Goal: Check status: Check status

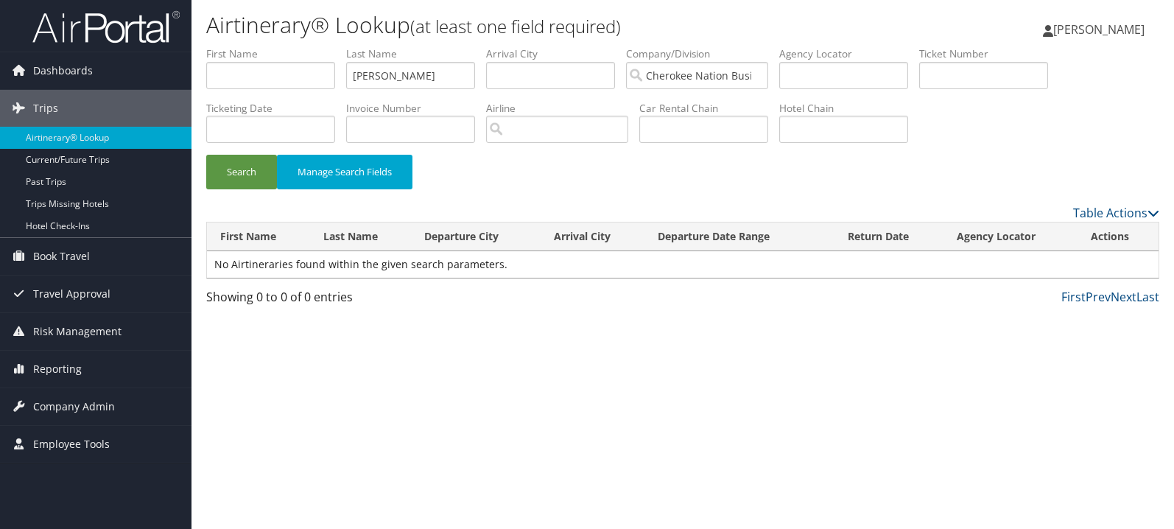
click at [1009, 74] on input "text" at bounding box center [984, 75] width 129 height 27
type input "0067310584581"
drag, startPoint x: 388, startPoint y: 72, endPoint x: 333, endPoint y: 72, distance: 55.3
click at [346, 72] on input "wheatle" at bounding box center [410, 75] width 129 height 27
click at [206, 155] on button "Search" at bounding box center [241, 172] width 71 height 35
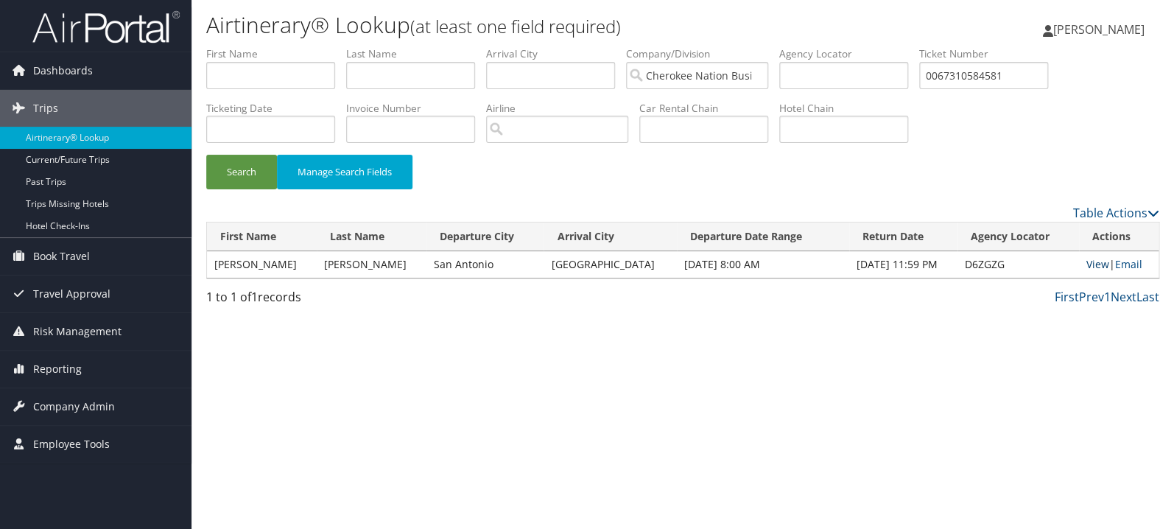
click at [1089, 267] on link "View" at bounding box center [1098, 264] width 23 height 14
click at [1038, 77] on input "0067310584581" at bounding box center [984, 75] width 129 height 27
paste input "17310163156"
click at [206, 155] on button "Search" at bounding box center [241, 172] width 71 height 35
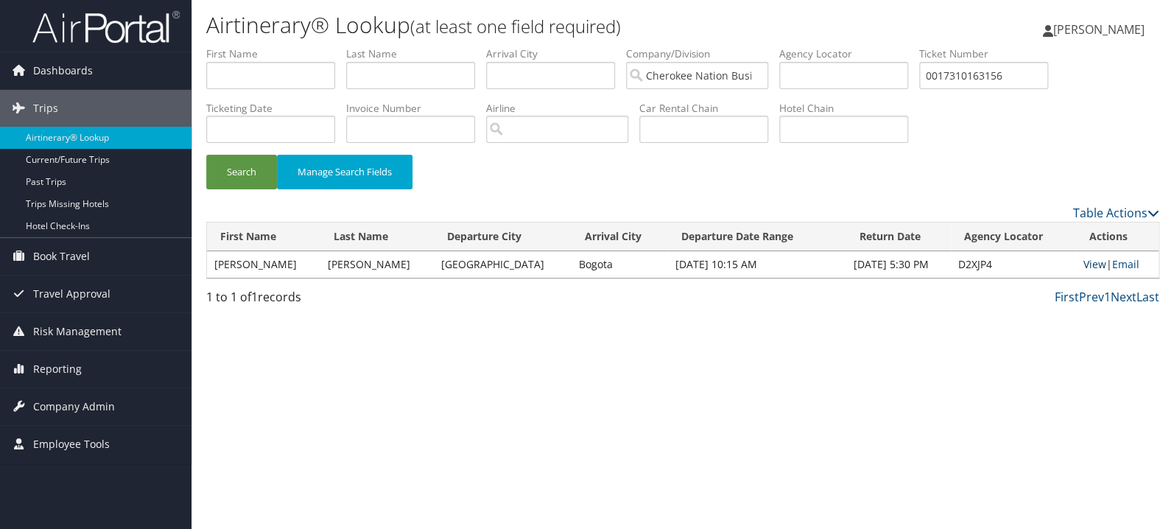
click at [1096, 266] on link "View" at bounding box center [1095, 264] width 23 height 14
click at [1005, 75] on input "0017310163156" at bounding box center [984, 75] width 129 height 27
paste input "67310555891"
type input "0067310555891"
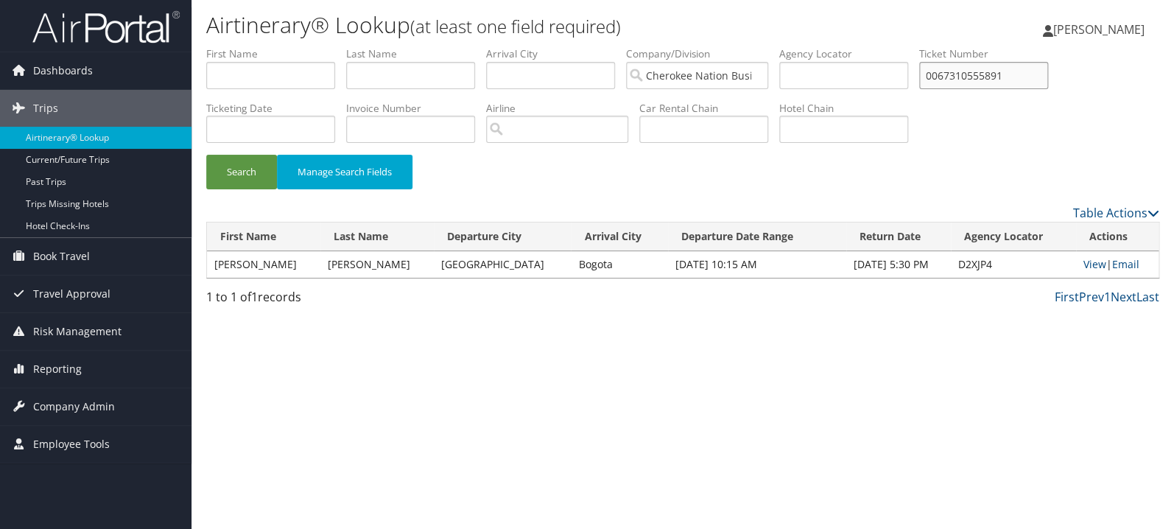
click at [206, 155] on button "Search" at bounding box center [241, 172] width 71 height 35
click at [1089, 271] on td "View | Email" at bounding box center [1119, 264] width 80 height 27
click at [1089, 264] on link "View" at bounding box center [1097, 264] width 23 height 14
click at [421, 80] on input "text" at bounding box center [410, 75] width 129 height 27
type input "medawar"
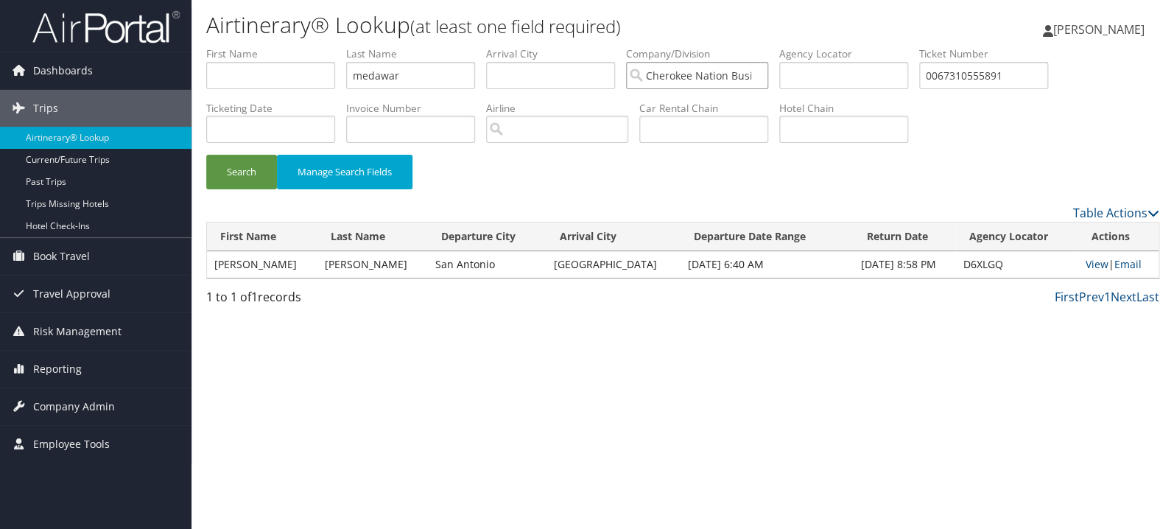
scroll to position [0, 94]
click at [206, 155] on button "Search" at bounding box center [241, 172] width 71 height 35
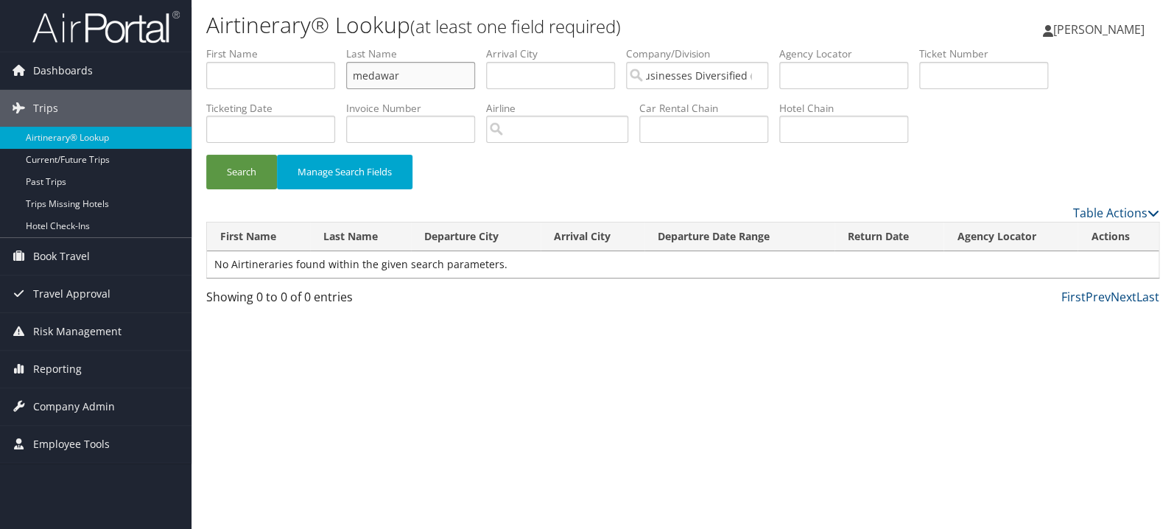
drag, startPoint x: 441, startPoint y: 77, endPoint x: 287, endPoint y: 80, distance: 154.0
click at [346, 80] on input "medawar" at bounding box center [410, 75] width 129 height 27
type input "braden"
click at [206, 155] on button "Search" at bounding box center [241, 172] width 71 height 35
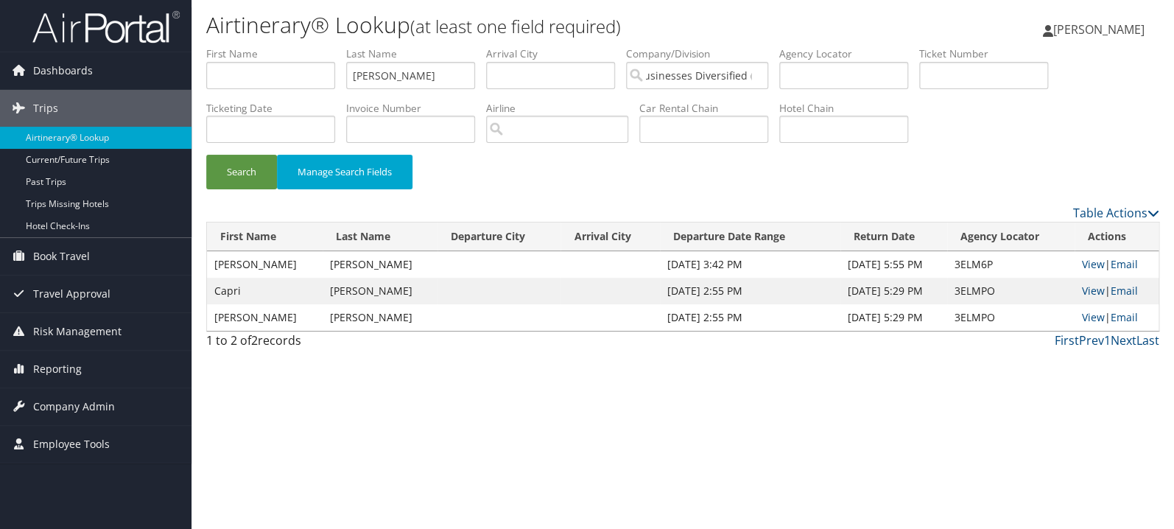
click at [240, 89] on li "First Name" at bounding box center [276, 73] width 140 height 54
click at [248, 80] on input "text" at bounding box center [270, 75] width 129 height 27
type input "kendrick"
click at [206, 155] on button "Search" at bounding box center [241, 172] width 71 height 35
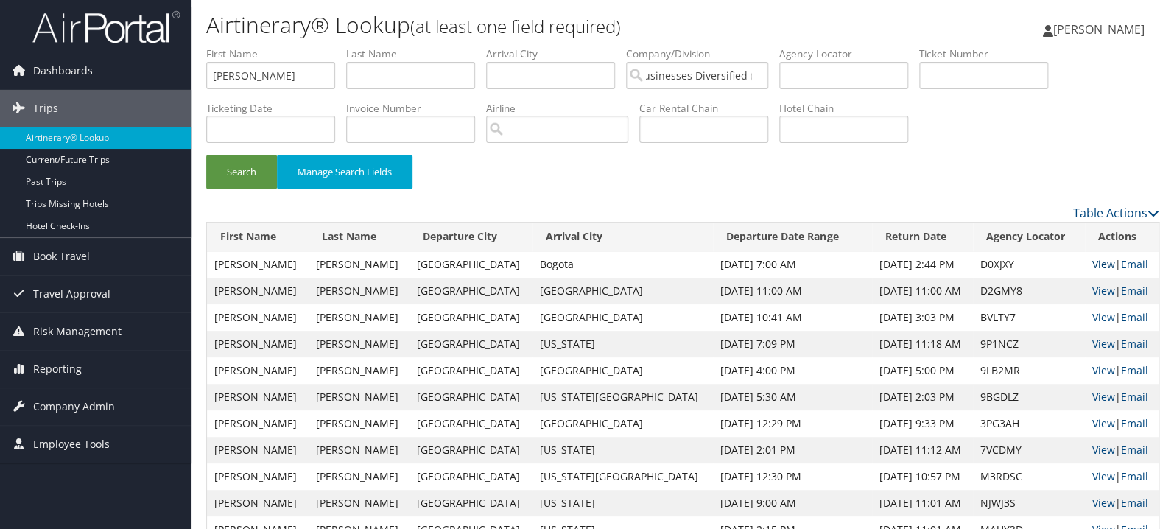
click at [1093, 268] on link "View" at bounding box center [1104, 264] width 23 height 14
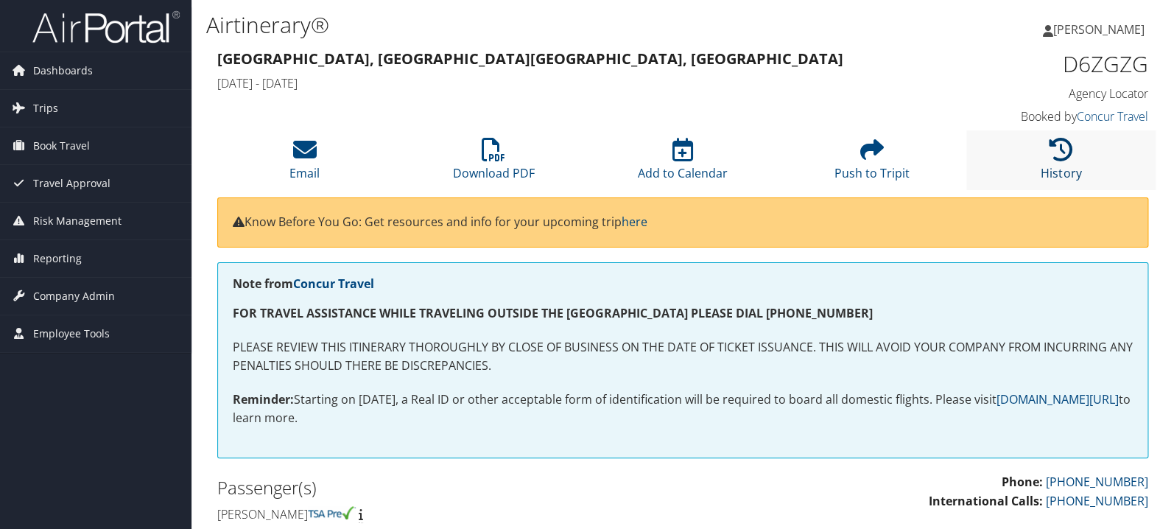
click at [1051, 170] on link "History" at bounding box center [1061, 163] width 41 height 35
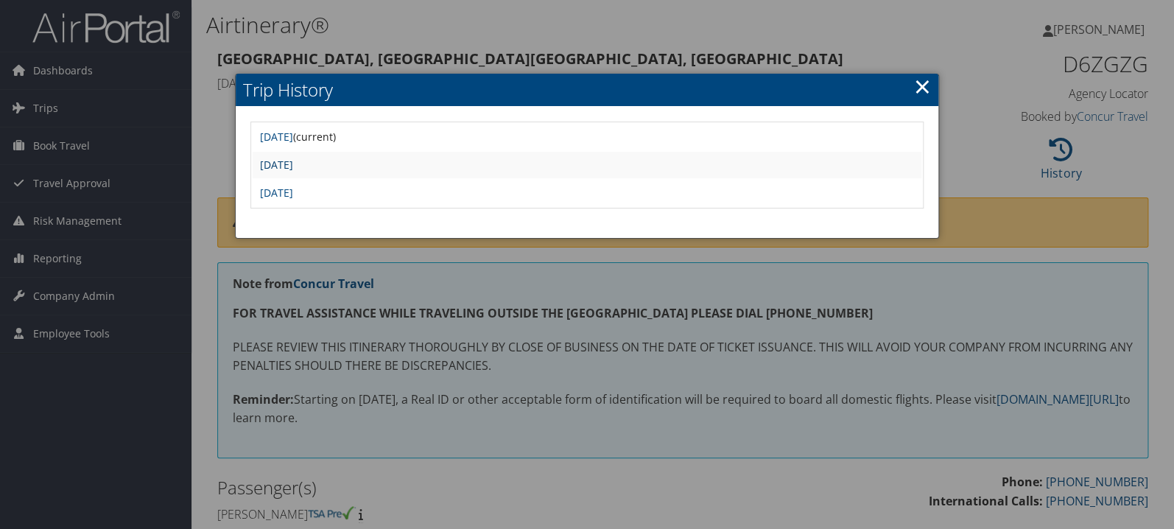
click at [293, 164] on link "Tue Aug 26 14:53:44 MDT 2025" at bounding box center [276, 165] width 33 height 14
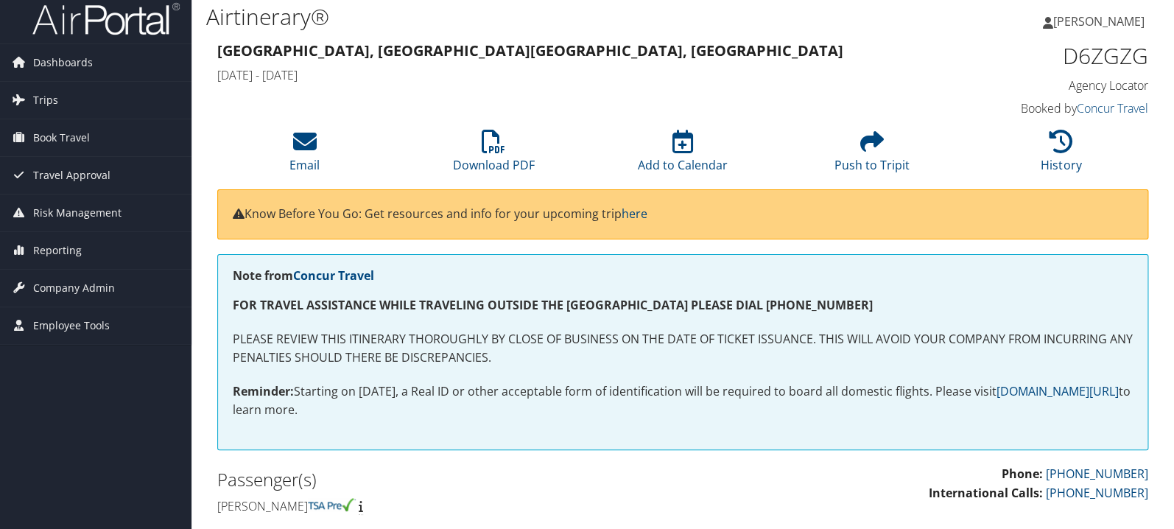
scroll to position [6, 0]
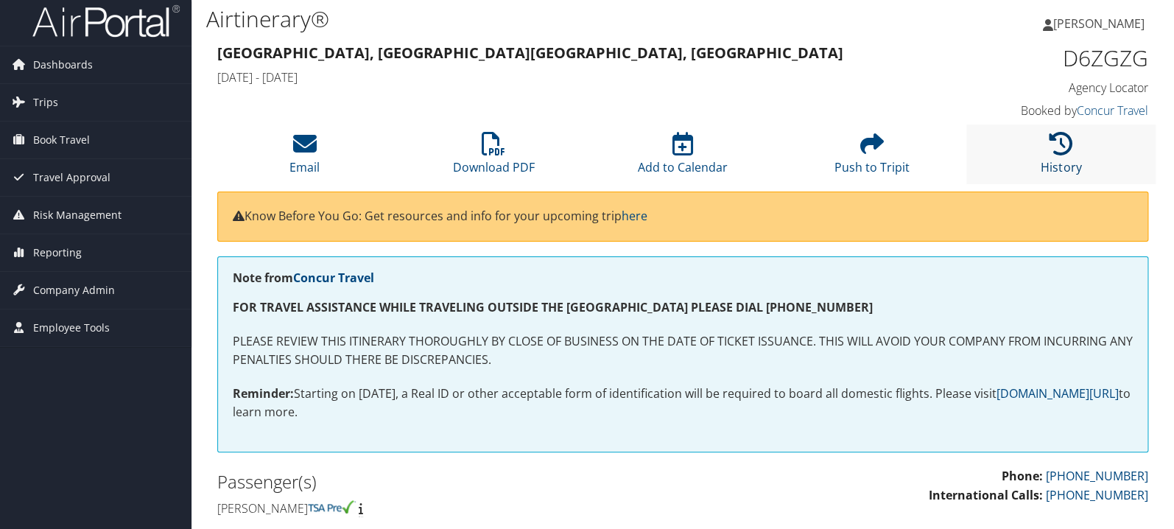
click at [1061, 159] on link "History" at bounding box center [1061, 157] width 41 height 35
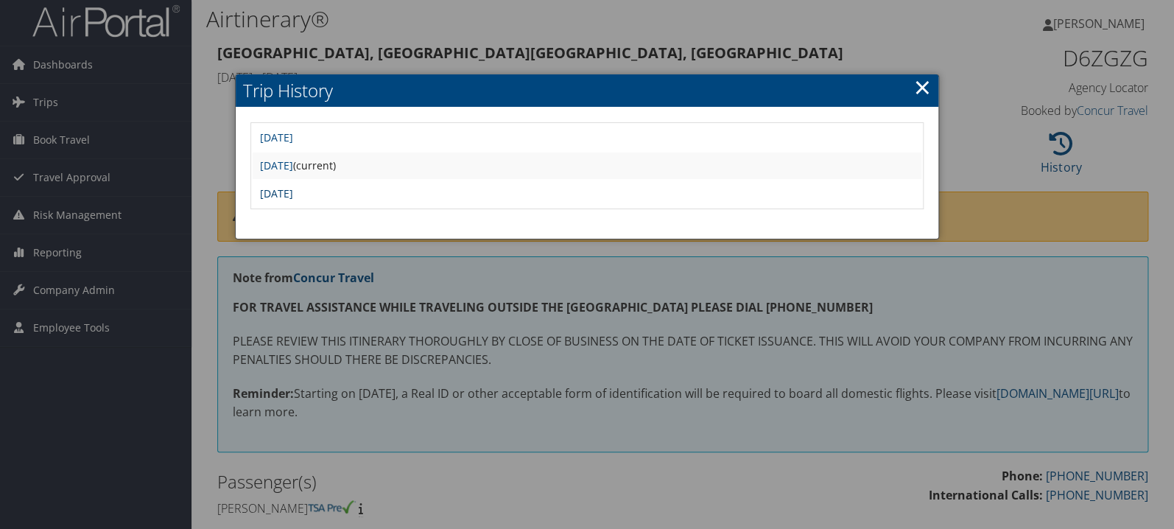
click at [293, 188] on link "[DATE]" at bounding box center [276, 193] width 33 height 14
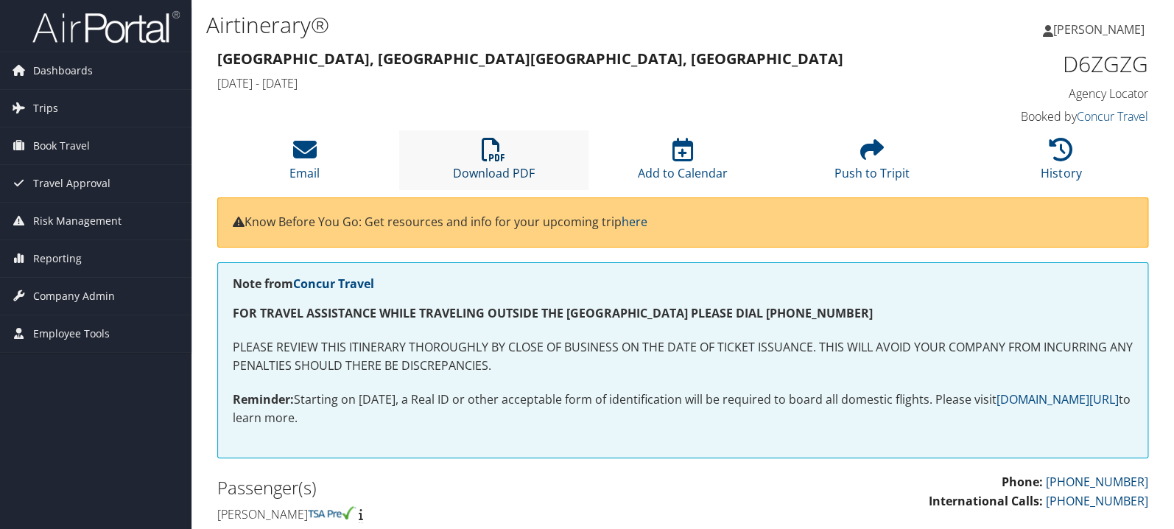
click at [490, 159] on icon at bounding box center [494, 150] width 24 height 24
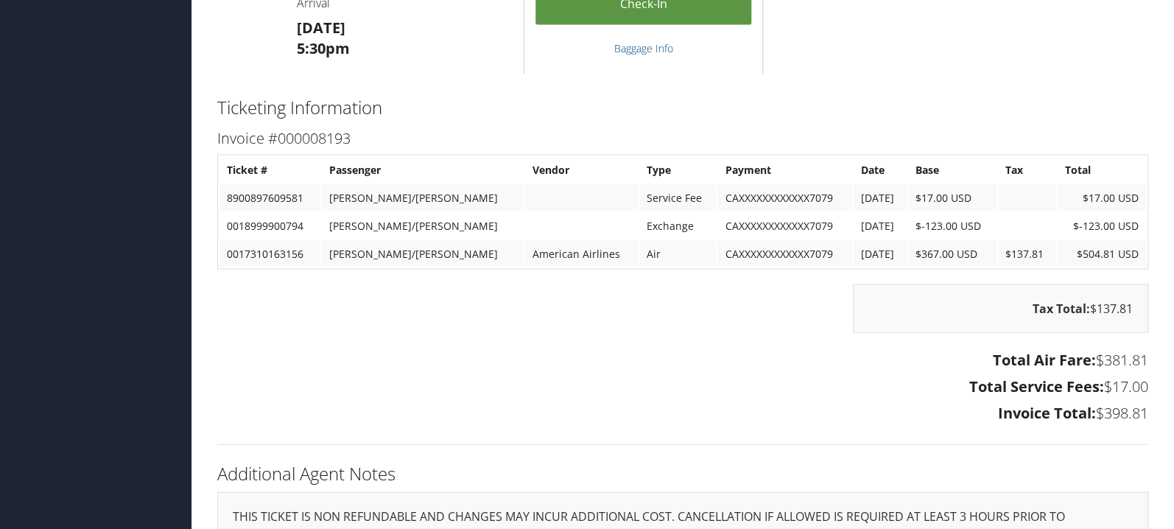
scroll to position [1172, 0]
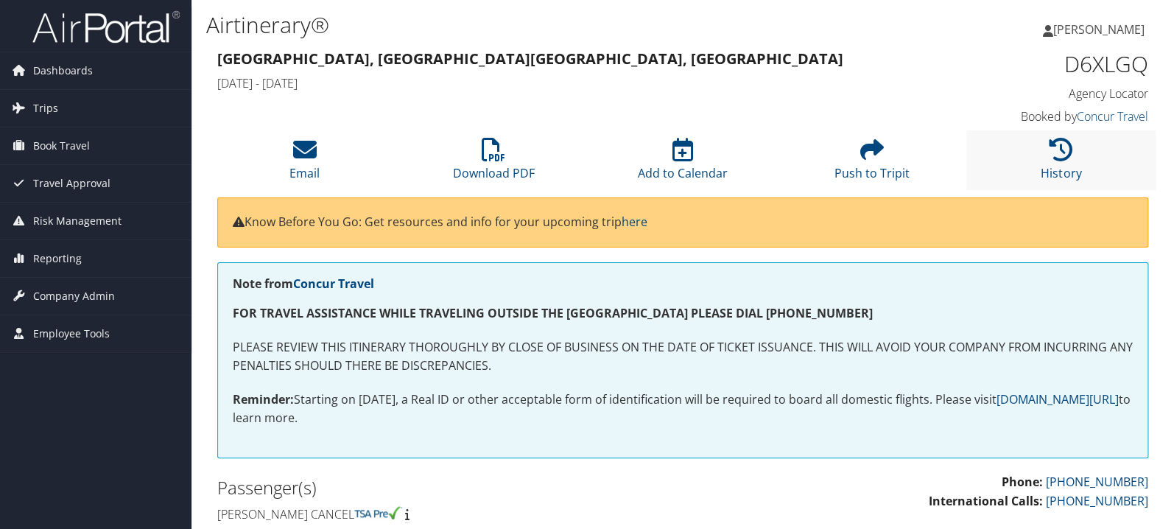
click at [1076, 156] on li "History" at bounding box center [1061, 160] width 189 height 60
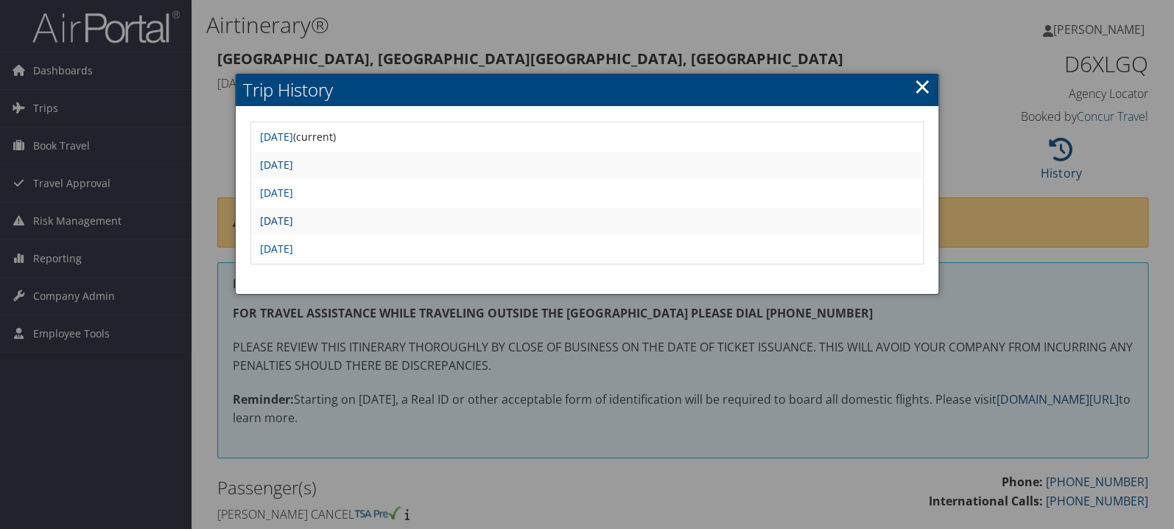
click at [293, 221] on link "[DATE]" at bounding box center [276, 221] width 33 height 14
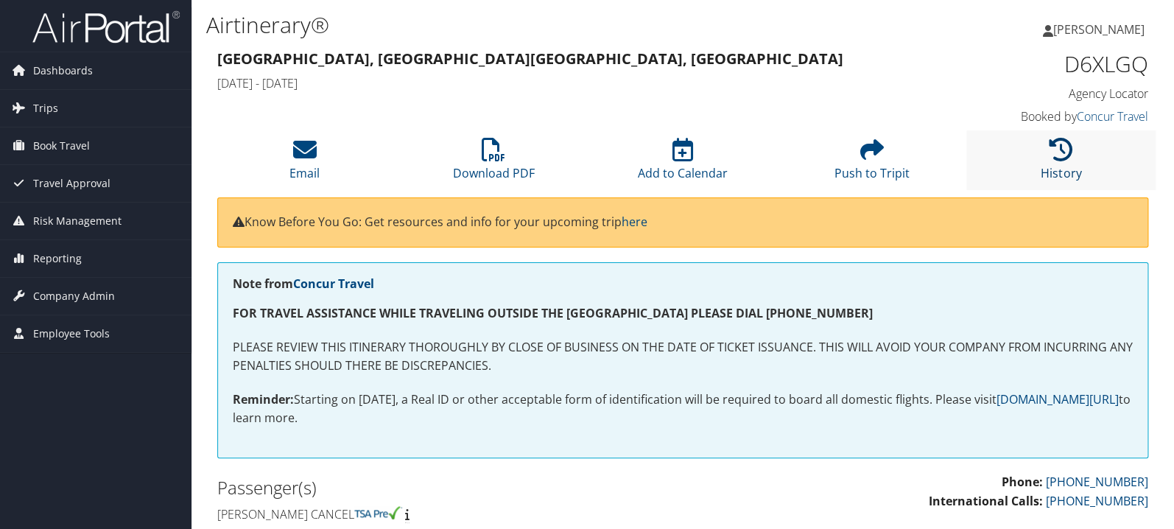
click at [1048, 174] on link "History" at bounding box center [1061, 163] width 41 height 35
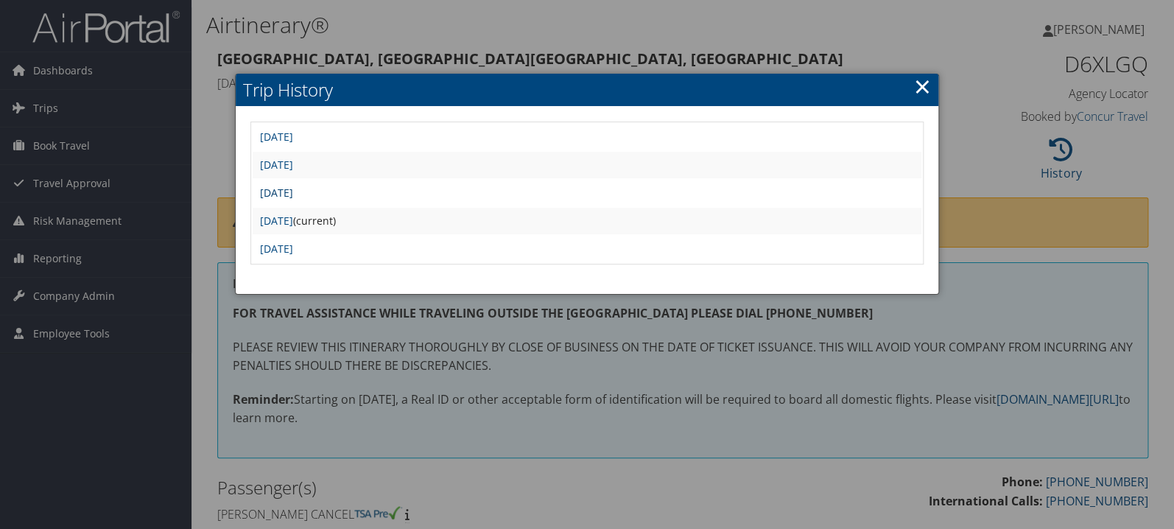
click at [293, 196] on link "Tue Aug 26 07:17:15 MDT 2025" at bounding box center [276, 193] width 33 height 14
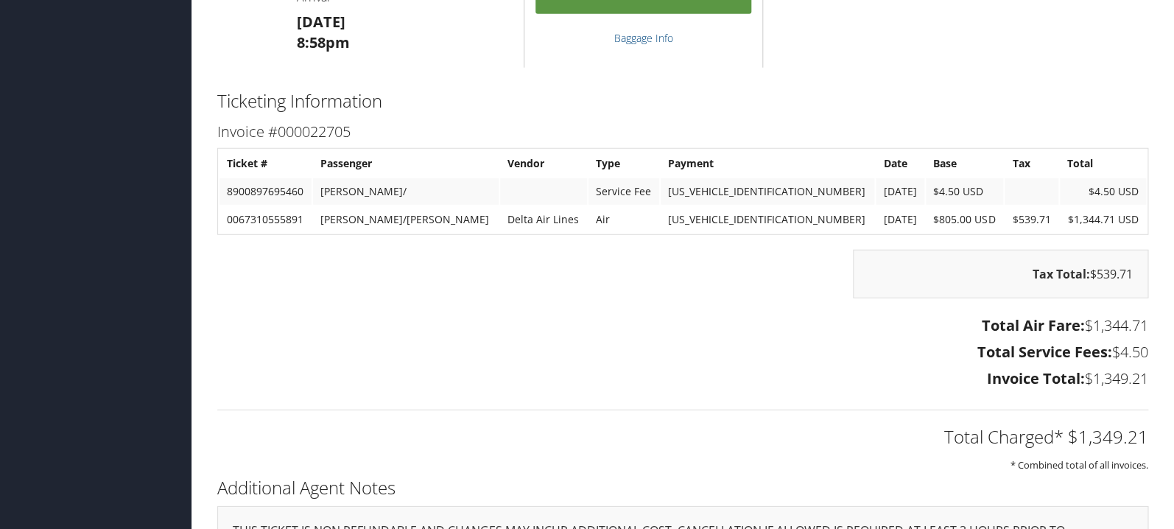
scroll to position [1640, 0]
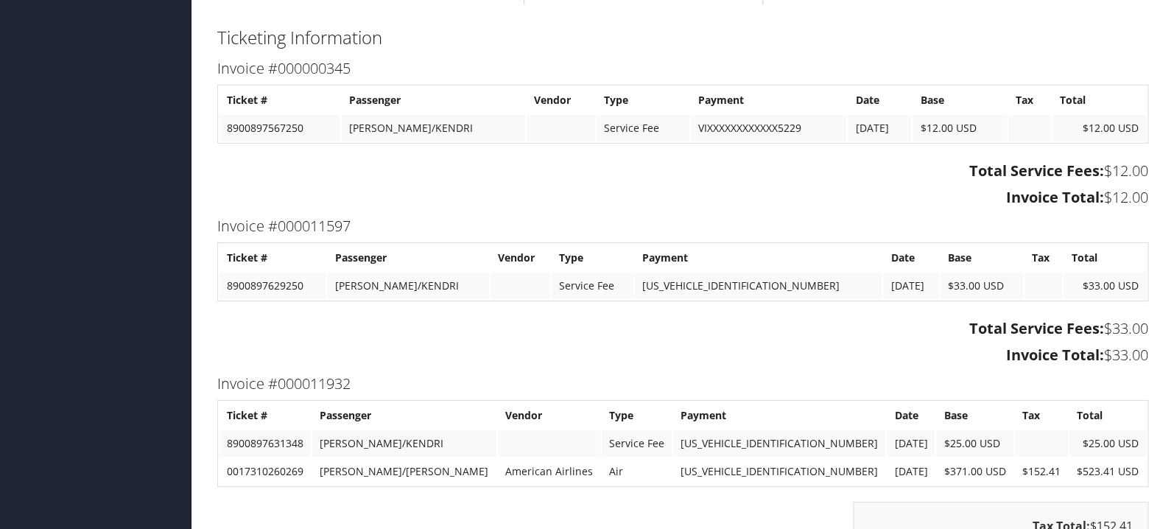
scroll to position [2109, 0]
